Goal: Task Accomplishment & Management: Complete application form

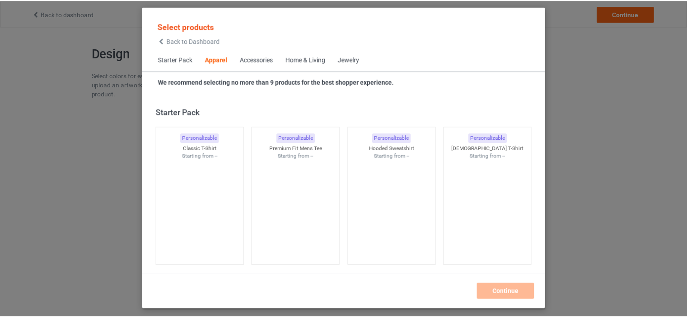
scroll to position [336, 0]
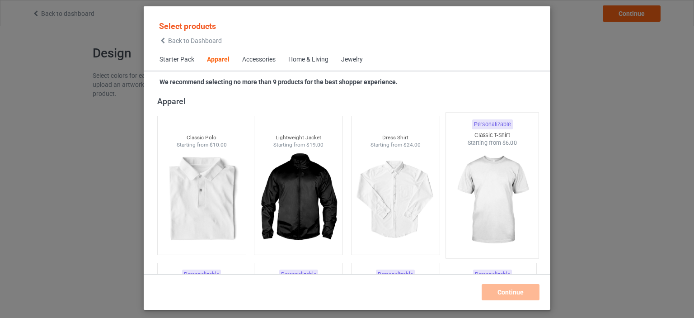
click at [487, 178] on img at bounding box center [492, 200] width 85 height 106
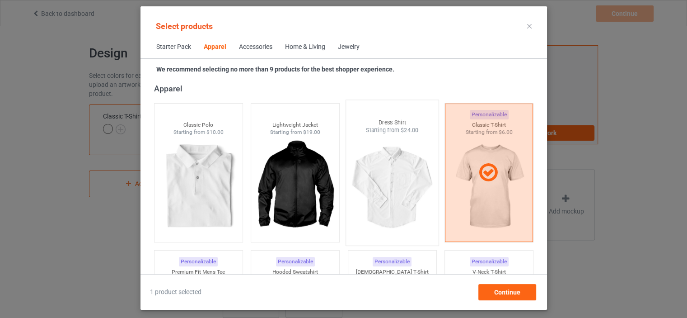
scroll to position [426, 0]
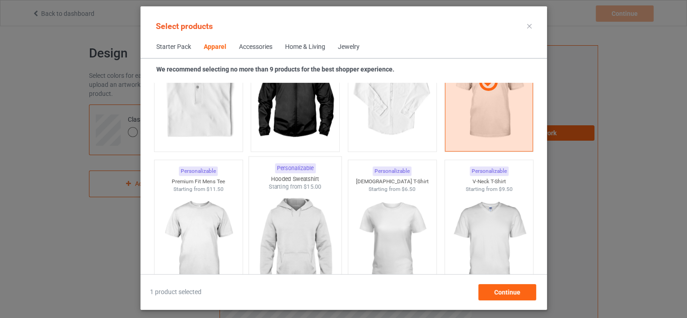
click at [292, 218] on img at bounding box center [294, 244] width 85 height 106
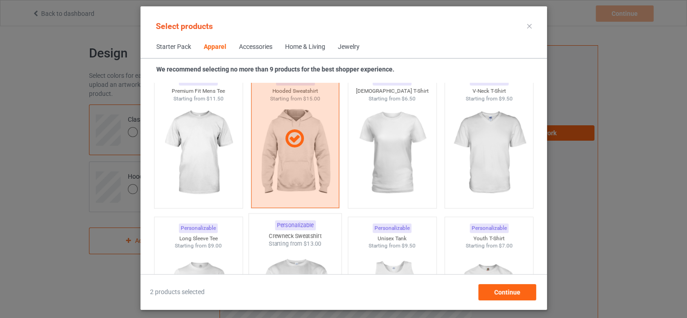
scroll to position [607, 0]
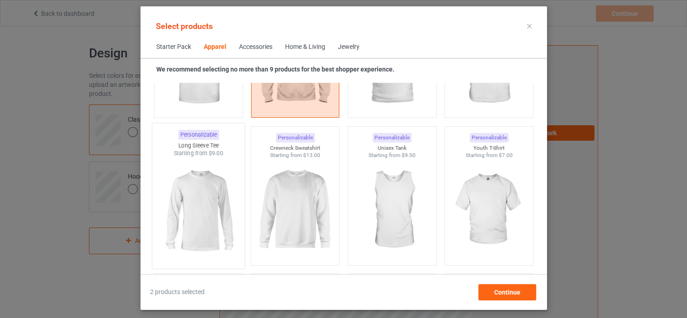
click at [215, 211] on img at bounding box center [198, 210] width 85 height 106
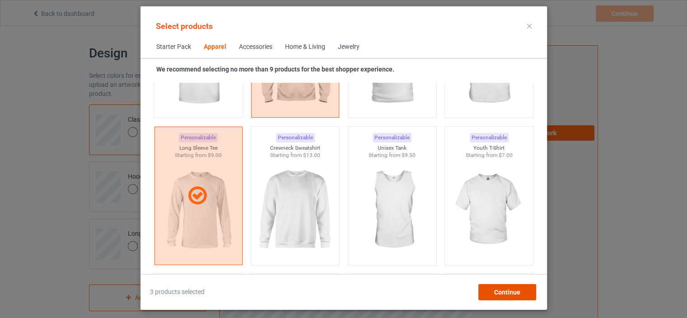
click at [493, 290] on div "Continue" at bounding box center [507, 292] width 58 height 16
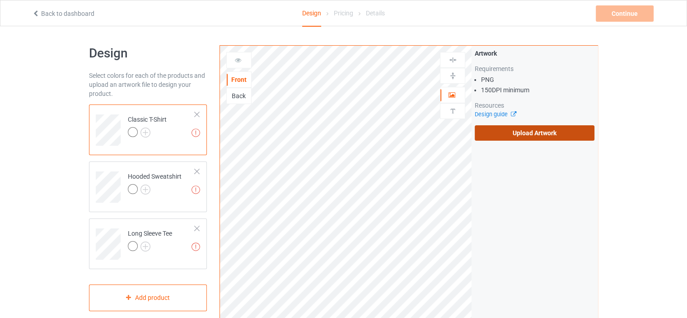
click at [498, 134] on label "Upload Artwork" at bounding box center [535, 132] width 120 height 15
click at [0, 0] on input "Upload Artwork" at bounding box center [0, 0] width 0 height 0
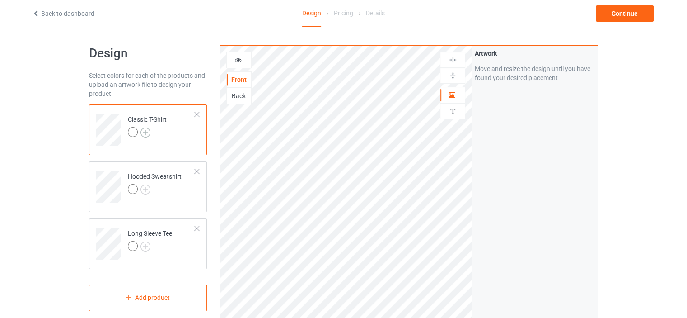
click at [145, 133] on img at bounding box center [145, 132] width 10 height 10
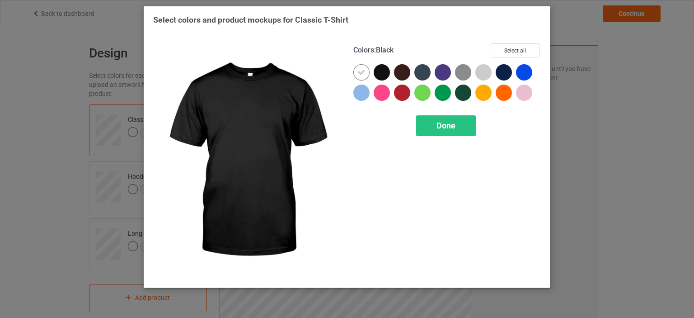
click at [381, 70] on div at bounding box center [382, 72] width 16 height 16
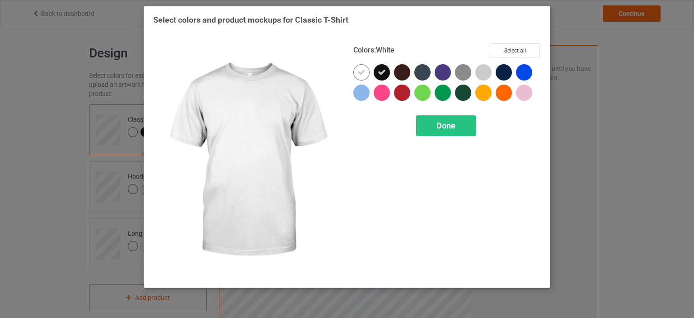
click at [361, 71] on icon at bounding box center [361, 72] width 8 height 8
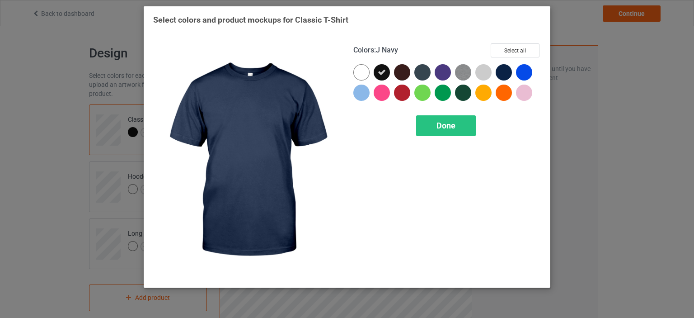
click at [505, 72] on div at bounding box center [503, 72] width 16 height 16
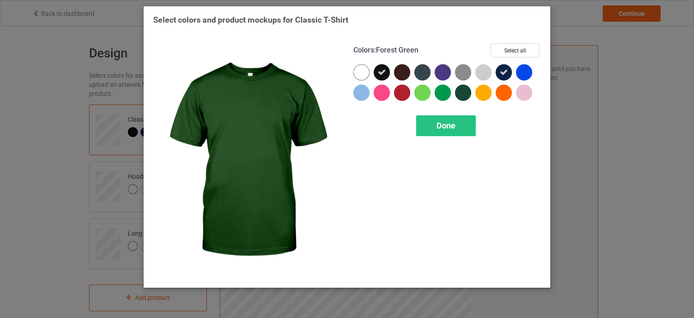
click at [464, 94] on div at bounding box center [463, 92] width 16 height 16
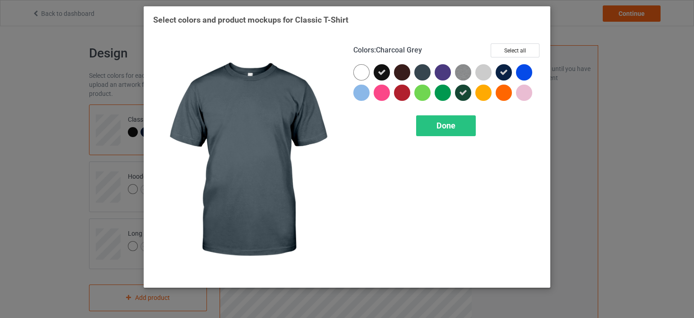
click at [421, 73] on div at bounding box center [422, 72] width 16 height 16
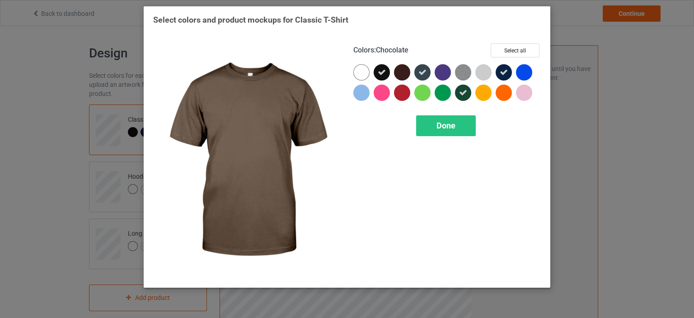
click at [403, 74] on div at bounding box center [402, 72] width 16 height 16
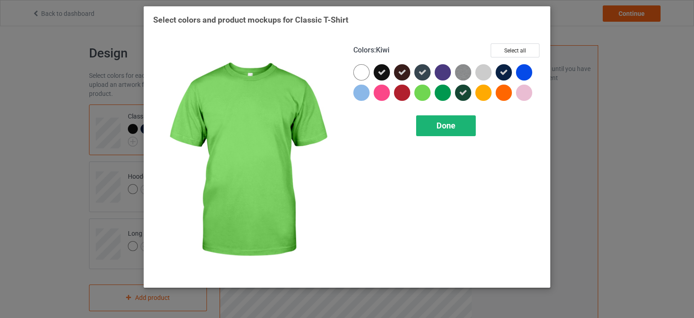
click at [439, 130] on span "Done" at bounding box center [445, 125] width 19 height 9
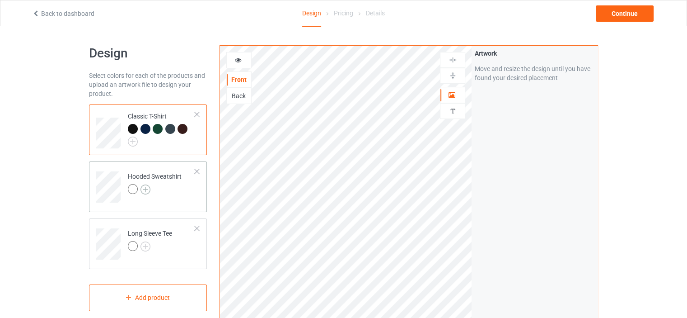
click at [146, 189] on img at bounding box center [145, 189] width 10 height 10
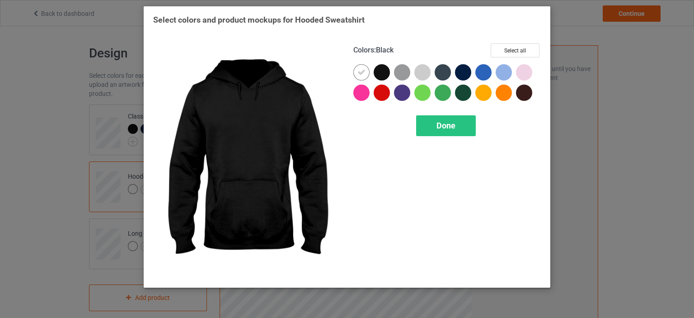
click at [379, 76] on div at bounding box center [382, 72] width 16 height 16
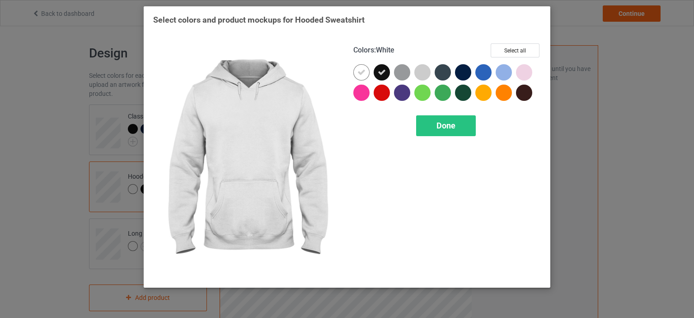
click at [361, 72] on icon at bounding box center [361, 72] width 8 height 8
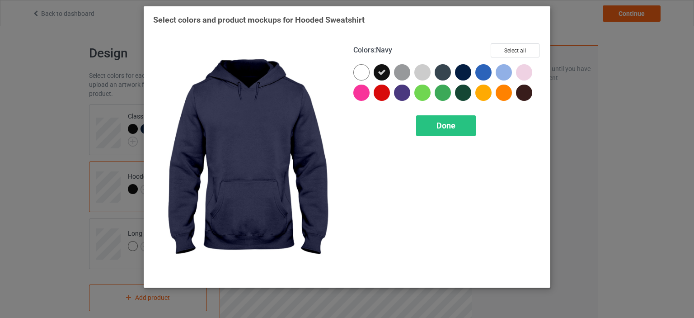
click at [461, 71] on div at bounding box center [463, 72] width 16 height 16
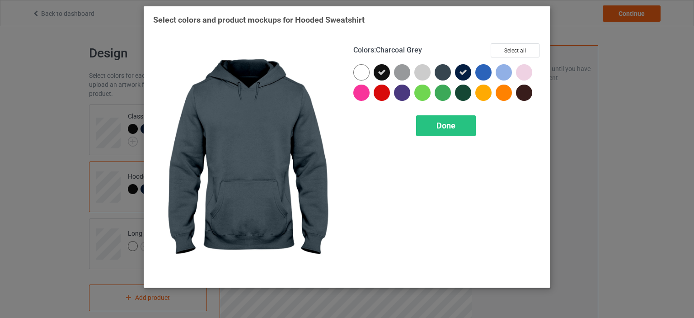
click at [444, 68] on div at bounding box center [443, 72] width 16 height 16
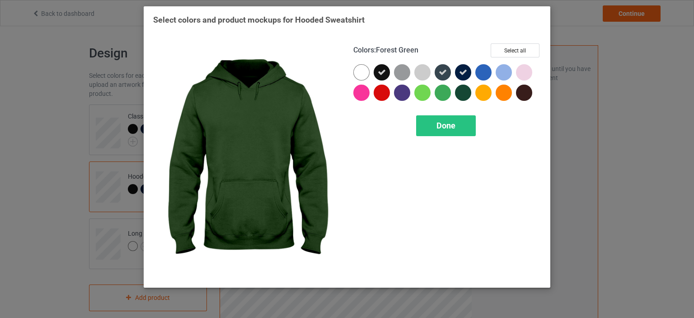
click at [459, 92] on div at bounding box center [463, 92] width 16 height 16
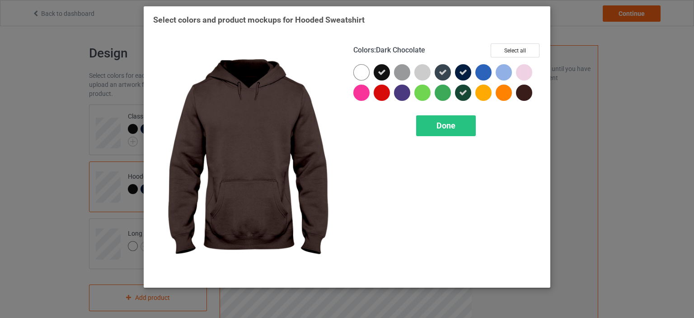
click at [523, 92] on div at bounding box center [524, 92] width 16 height 16
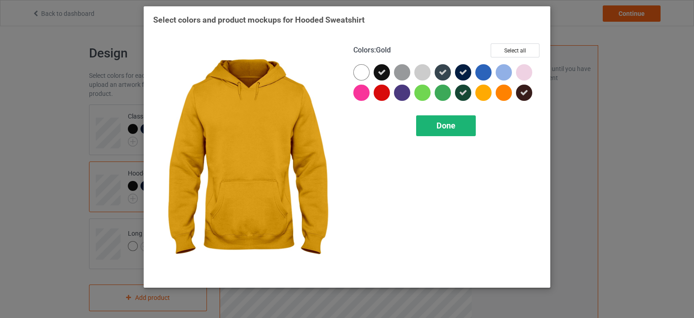
click at [454, 122] on span "Done" at bounding box center [445, 125] width 19 height 9
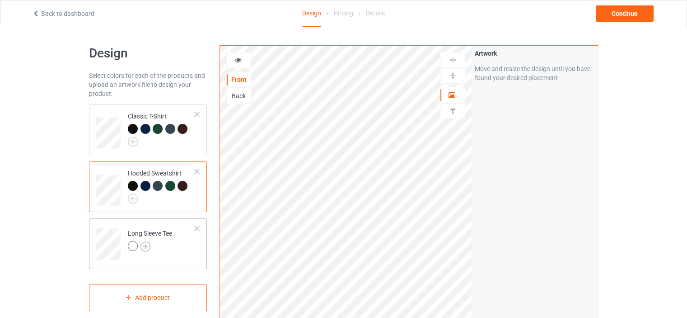
click at [147, 248] on img at bounding box center [145, 246] width 10 height 10
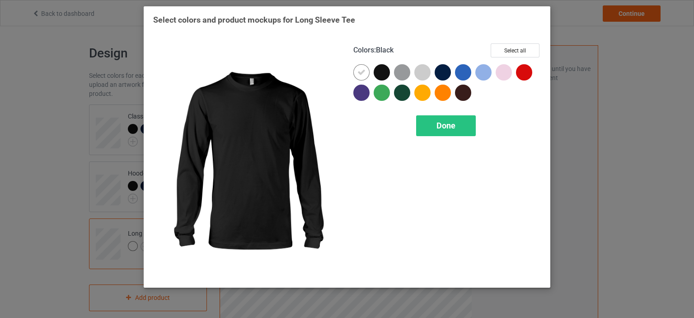
click at [380, 69] on div at bounding box center [382, 72] width 16 height 16
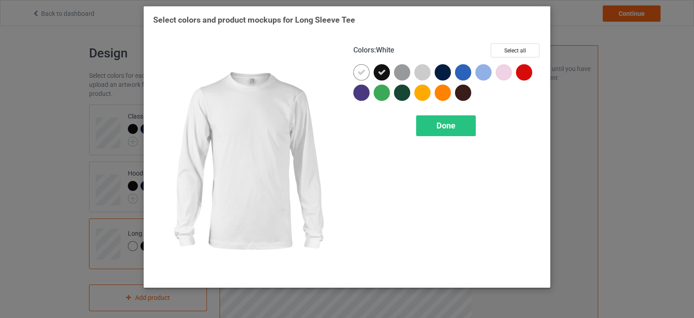
click at [363, 67] on div at bounding box center [361, 72] width 16 height 16
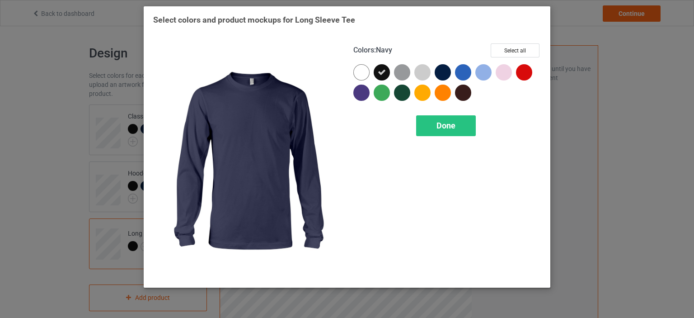
click at [439, 67] on div at bounding box center [443, 72] width 16 height 16
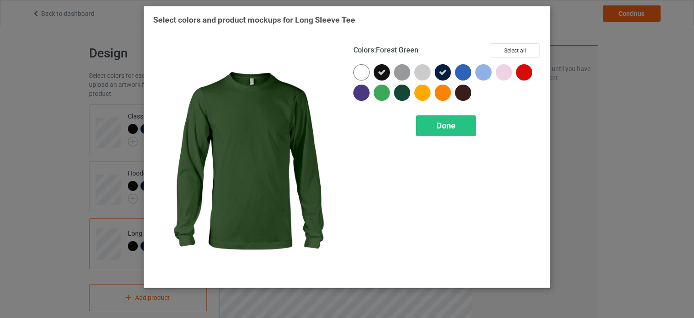
click at [399, 88] on div at bounding box center [402, 92] width 16 height 16
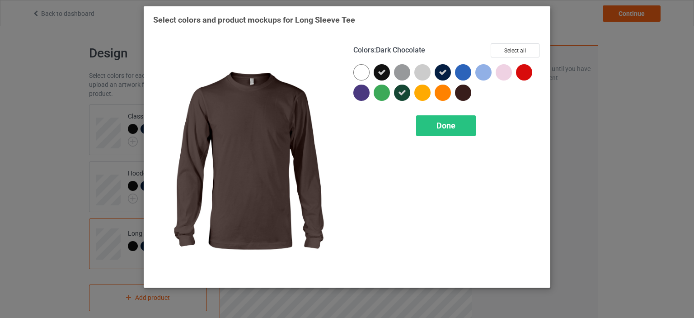
click at [463, 91] on div at bounding box center [463, 92] width 16 height 16
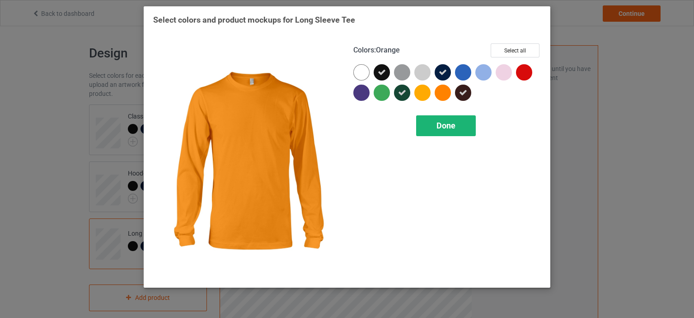
click at [443, 126] on span "Done" at bounding box center [445, 125] width 19 height 9
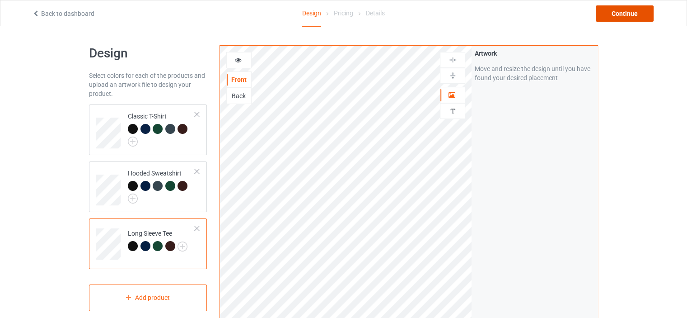
click at [630, 15] on div "Continue" at bounding box center [625, 13] width 58 height 16
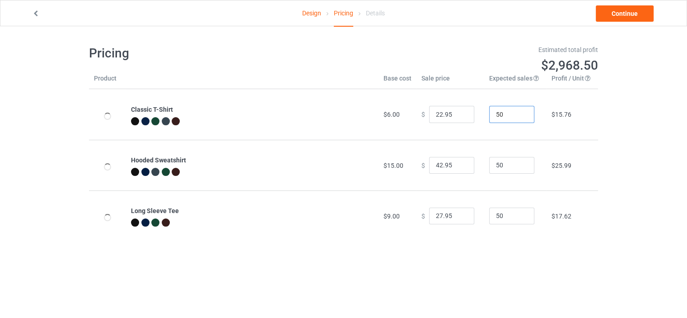
drag, startPoint x: 502, startPoint y: 112, endPoint x: 477, endPoint y: 119, distance: 26.3
click at [477, 119] on tr "Classic T-Shirt $6.00 $ 22.95 50 $15.76" at bounding box center [343, 114] width 509 height 51
type input "1"
drag, startPoint x: 500, startPoint y: 162, endPoint x: 481, endPoint y: 168, distance: 20.9
click at [484, 168] on td "50" at bounding box center [515, 165] width 62 height 51
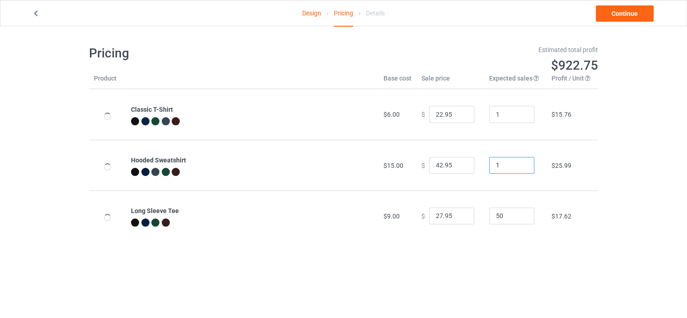
type input "1"
drag, startPoint x: 500, startPoint y: 216, endPoint x: 481, endPoint y: 220, distance: 20.1
click at [484, 219] on td "50" at bounding box center [515, 215] width 62 height 51
type input "1"
drag, startPoint x: 437, startPoint y: 217, endPoint x: 427, endPoint y: 218, distance: 9.6
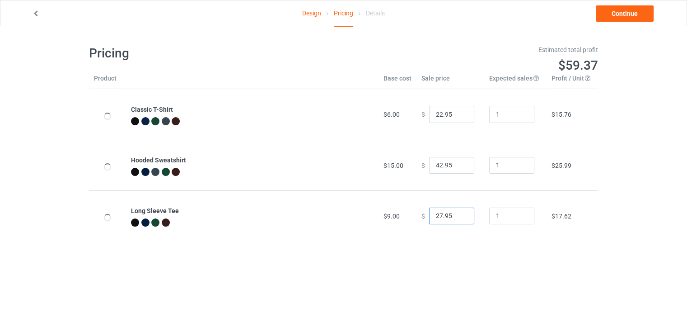
click at [429, 218] on input "27.95" at bounding box center [451, 215] width 45 height 17
type input "34.95"
click at [435, 166] on input "42.95" at bounding box center [451, 165] width 45 height 17
type input "44.95"
click at [435, 114] on input "22.95" at bounding box center [451, 114] width 45 height 17
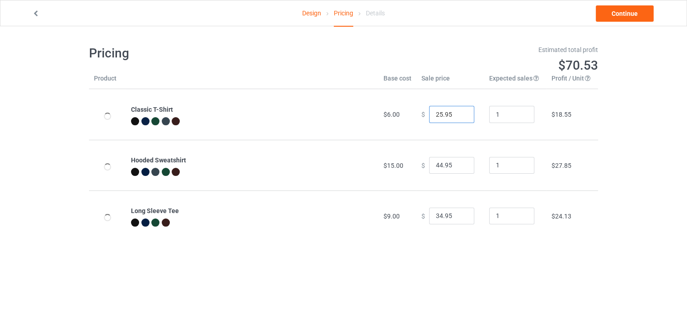
type input "25.95"
click at [636, 153] on div "Design Pricing Details Continue Pricing Estimated total profit $70.53 Product B…" at bounding box center [343, 143] width 687 height 234
click at [620, 16] on link "Continue" at bounding box center [625, 13] width 58 height 16
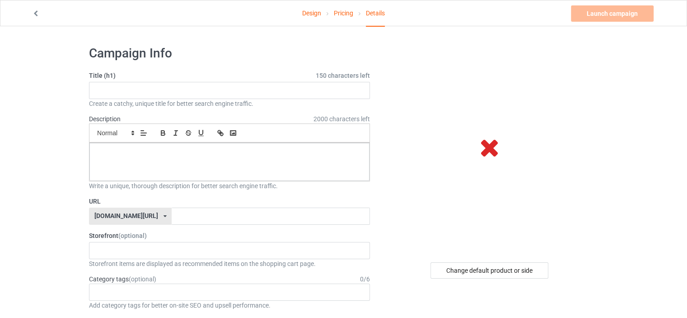
click at [345, 17] on link "Pricing" at bounding box center [343, 12] width 19 height 25
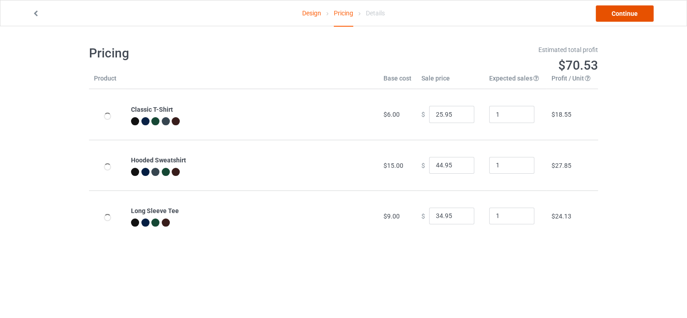
click at [633, 14] on link "Continue" at bounding box center [625, 13] width 58 height 16
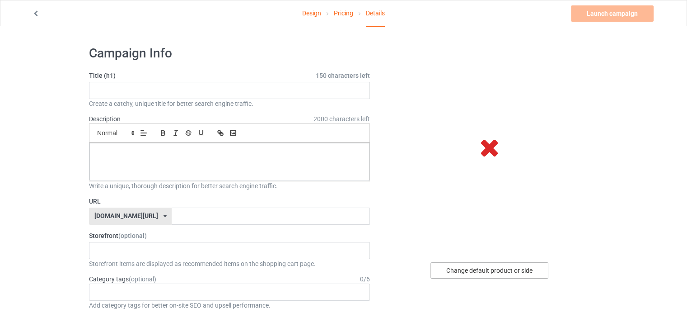
click at [516, 265] on div "Change default product or side" at bounding box center [489, 270] width 118 height 16
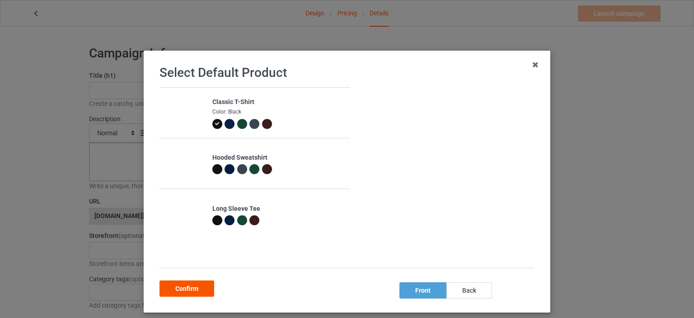
click at [196, 288] on div "Confirm" at bounding box center [186, 288] width 55 height 16
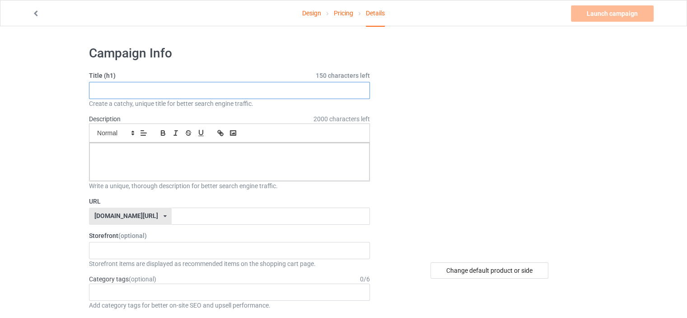
click at [265, 90] on input "text" at bounding box center [229, 90] width 281 height 17
drag, startPoint x: 200, startPoint y: 91, endPoint x: 58, endPoint y: 103, distance: 141.9
type input "WE WENT AS STRANGERS-NAM"
click at [134, 153] on p at bounding box center [230, 153] width 266 height 9
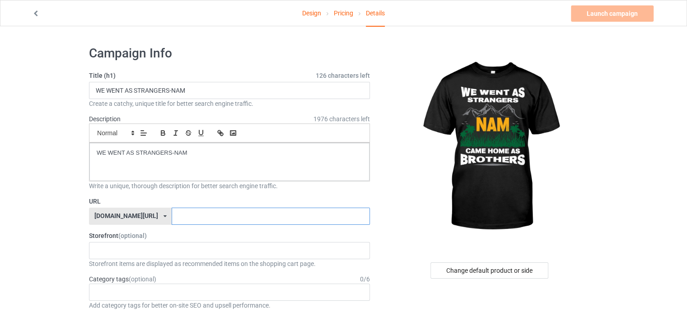
click at [172, 215] on input "text" at bounding box center [271, 215] width 198 height 17
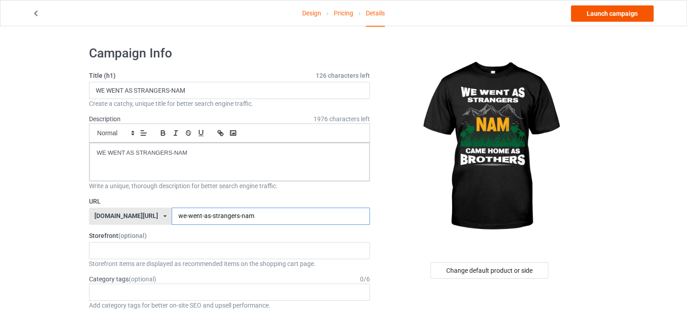
type input "we-went-as-strangers-nam"
click at [614, 17] on link "Launch campaign" at bounding box center [612, 13] width 83 height 16
